Goal: Task Accomplishment & Management: Manage account settings

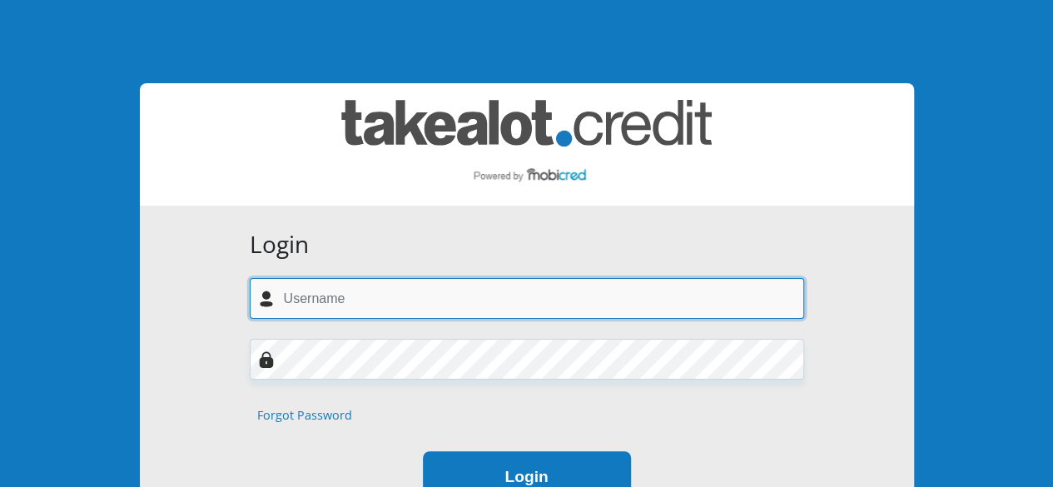
type input "[EMAIL_ADDRESS][DOMAIN_NAME]"
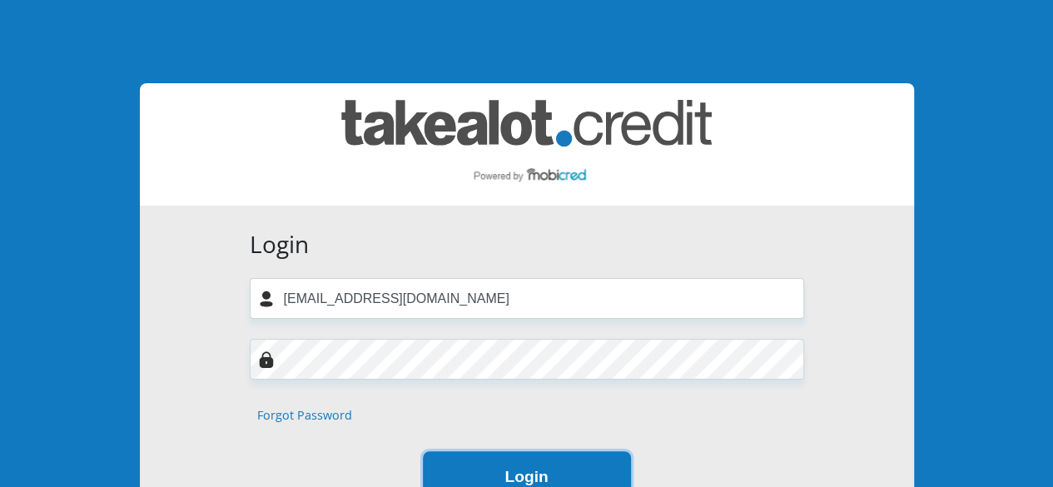
click at [529, 461] on button "Login" at bounding box center [527, 477] width 208 height 52
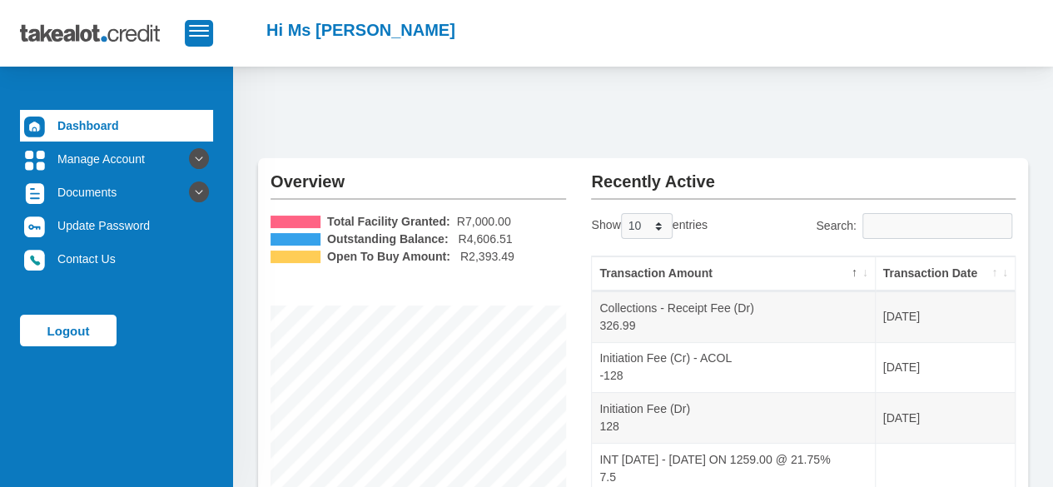
drag, startPoint x: 1052, startPoint y: 96, endPoint x: 1056, endPoint y: 187, distance: 91.7
click at [1052, 187] on html "Hi Ms m Hlakudi" at bounding box center [526, 470] width 1053 height 940
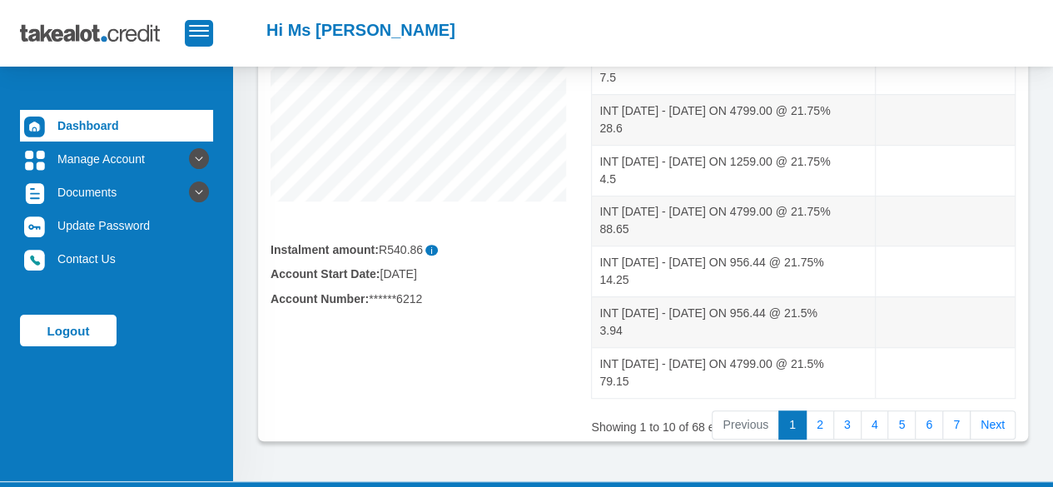
scroll to position [401, 0]
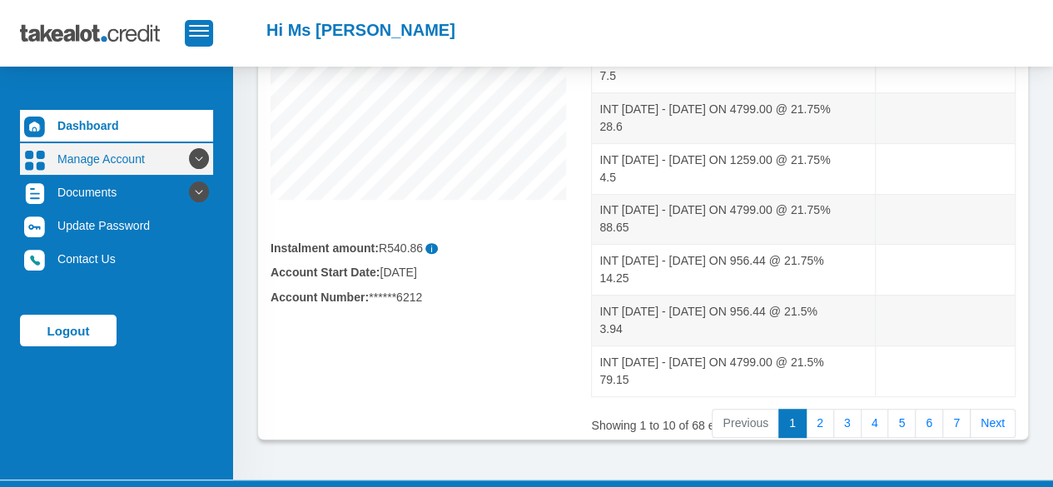
click at [113, 152] on link "Manage Account" at bounding box center [116, 159] width 193 height 32
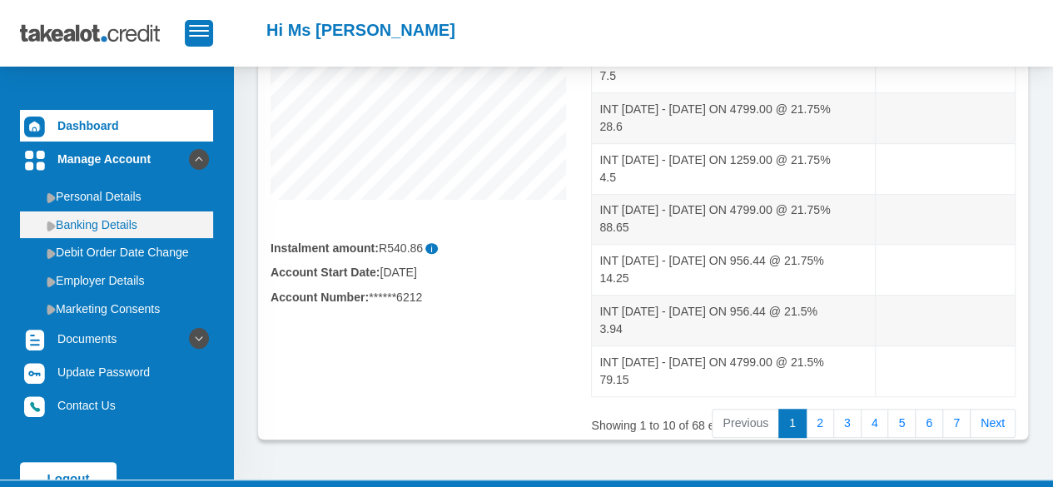
click at [137, 221] on link "Banking Details" at bounding box center [116, 224] width 193 height 27
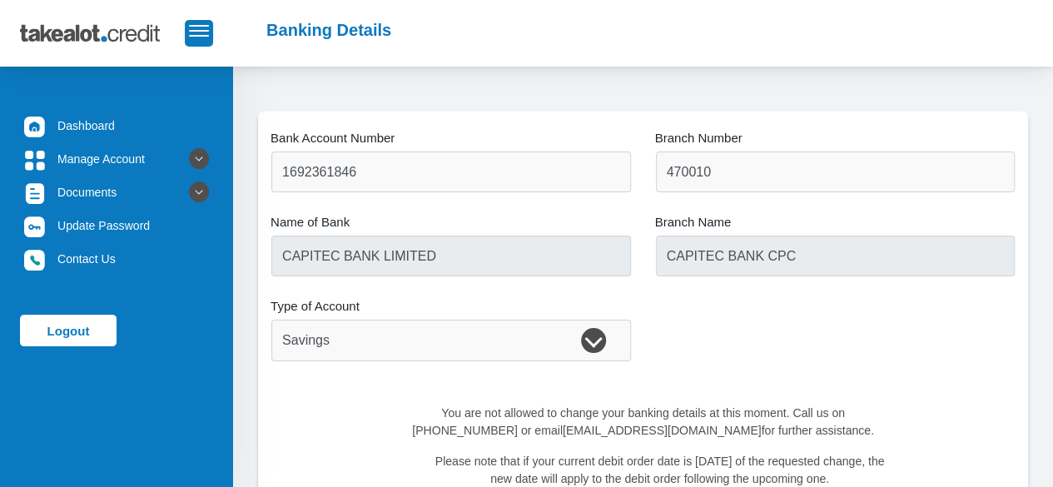
click at [596, 344] on div "Type of Account Cheque Savings" at bounding box center [451, 340] width 360 height 41
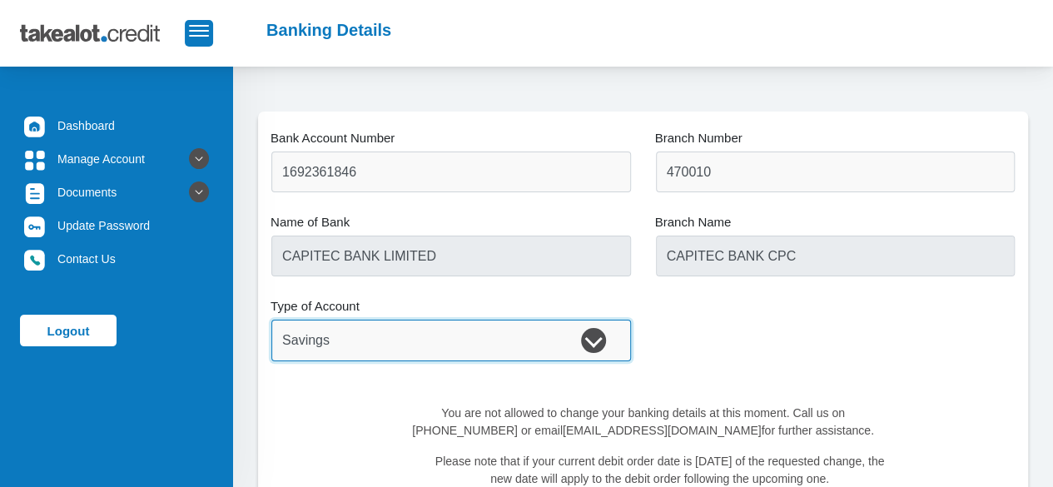
click at [458, 333] on select "Cheque Savings" at bounding box center [451, 340] width 360 height 41
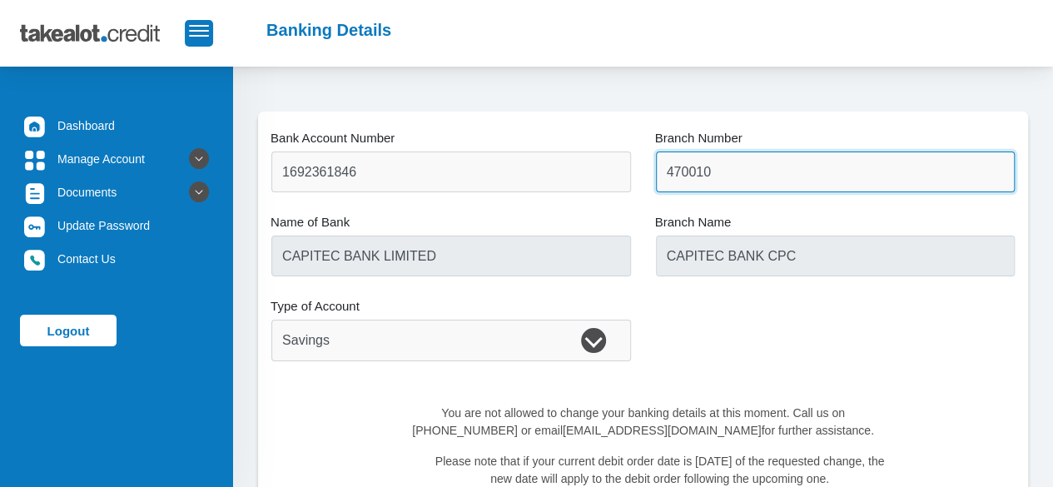
click at [718, 164] on input "470010" at bounding box center [836, 172] width 360 height 41
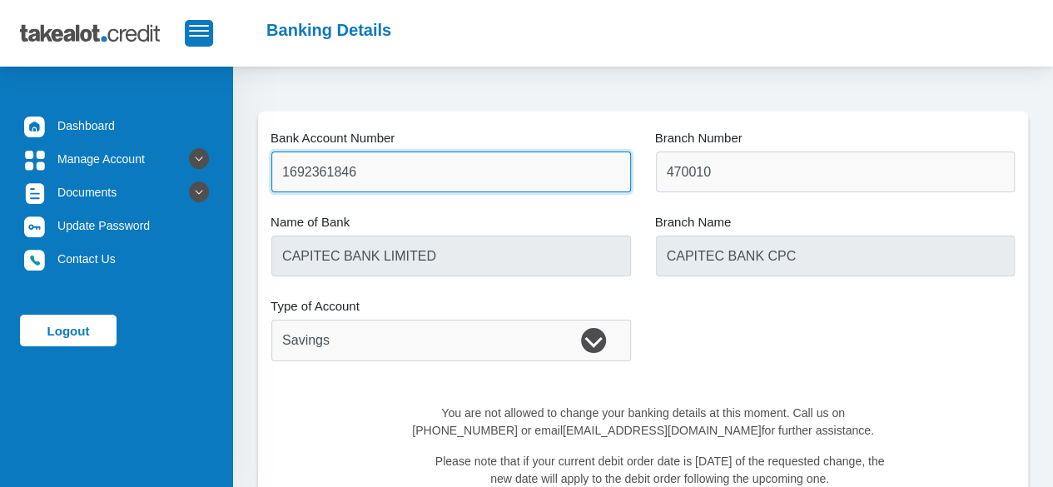
click at [459, 172] on input "1692361846" at bounding box center [451, 172] width 360 height 41
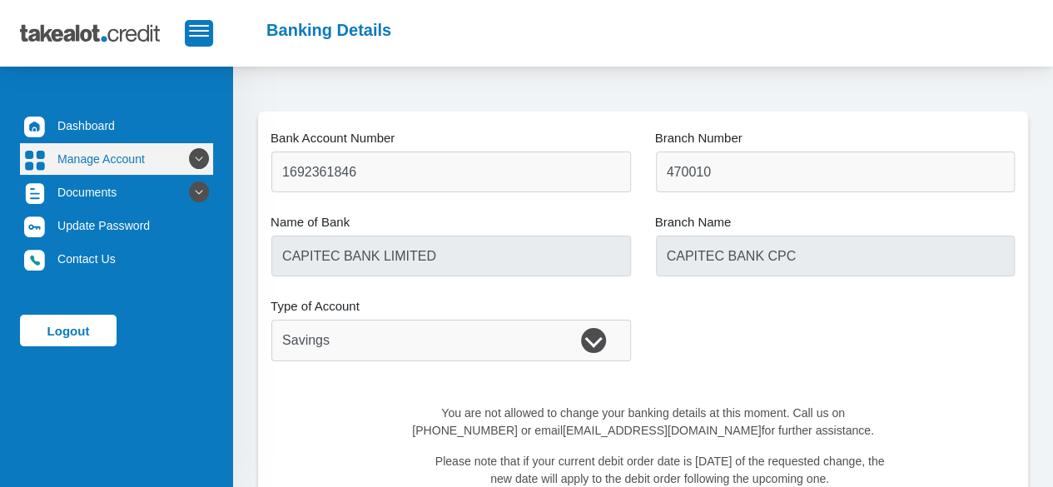
click at [124, 147] on link "Manage Account" at bounding box center [116, 159] width 193 height 32
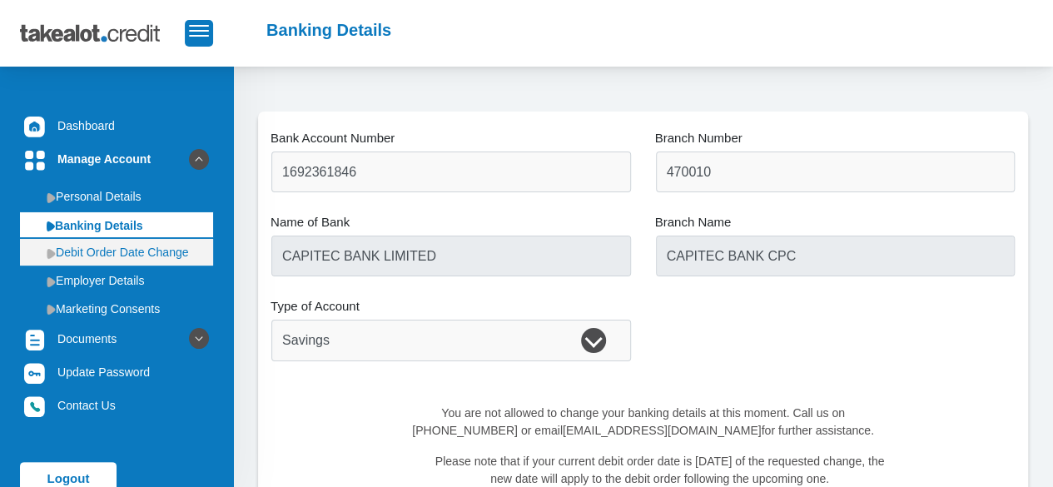
click at [105, 262] on link "Debit Order Date Change" at bounding box center [116, 252] width 193 height 27
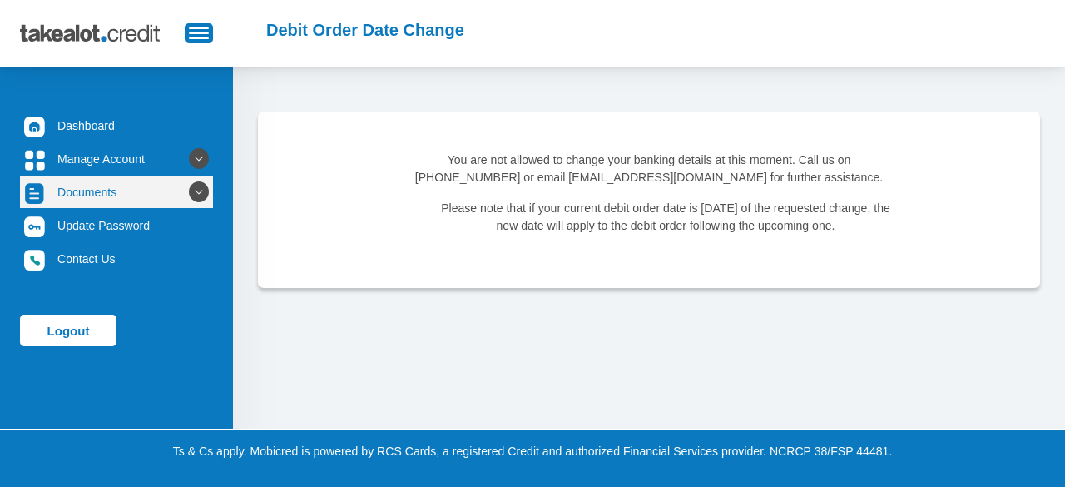
click at [166, 191] on link "Documents" at bounding box center [116, 192] width 193 height 32
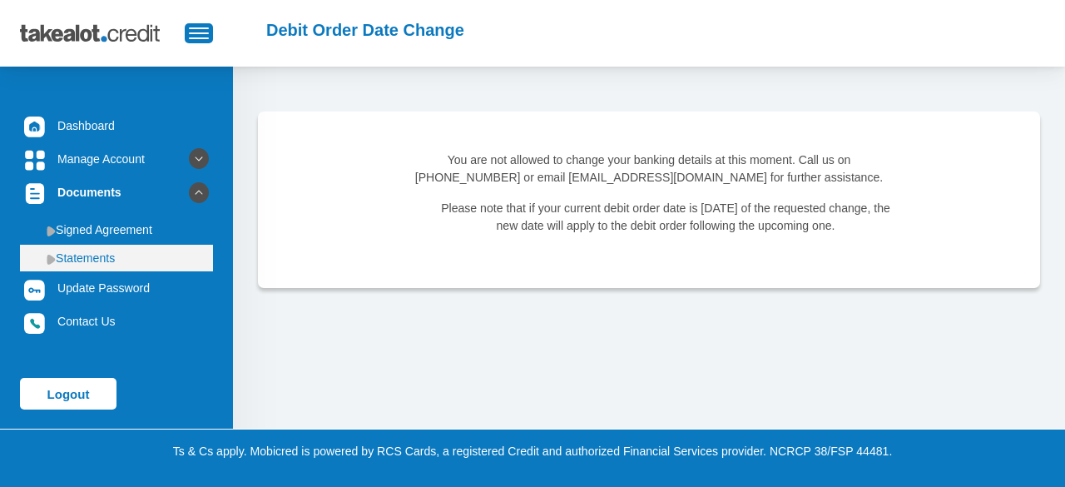
click at [112, 260] on link "Statements" at bounding box center [116, 258] width 193 height 27
